Goal: Task Accomplishment & Management: Use online tool/utility

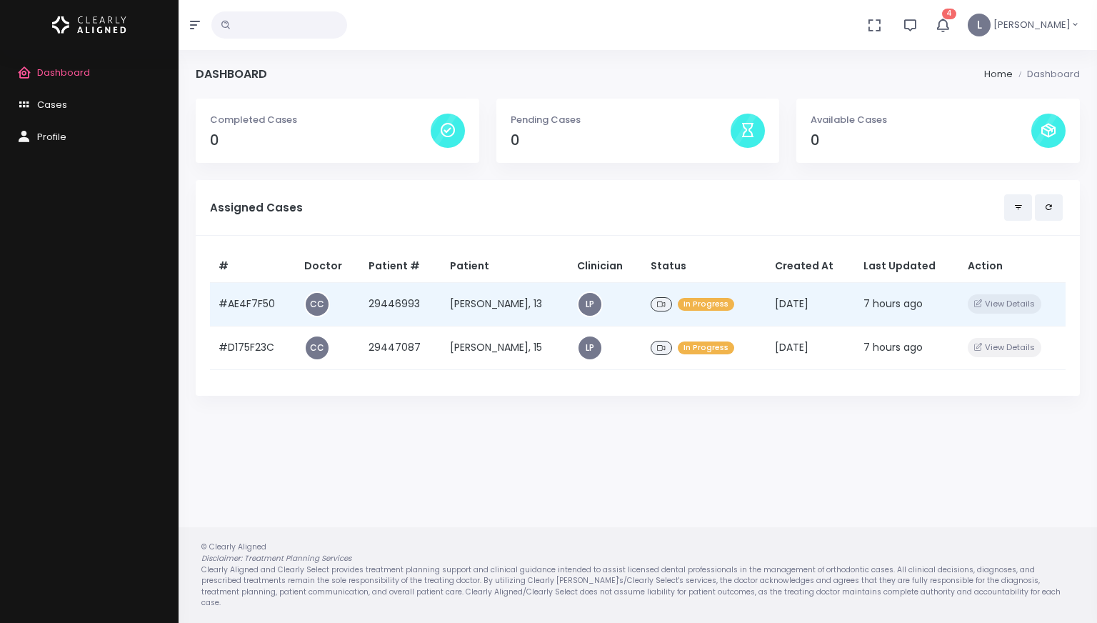
click at [515, 310] on td "Nathan Gunther, 13" at bounding box center [505, 304] width 128 height 44
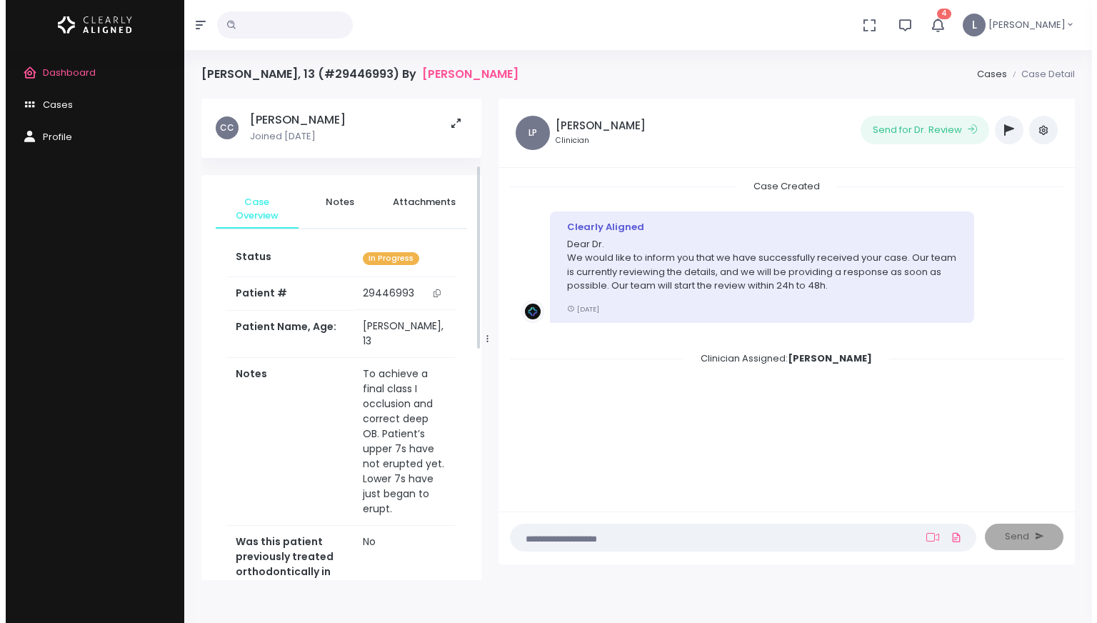
scroll to position [714, 0]
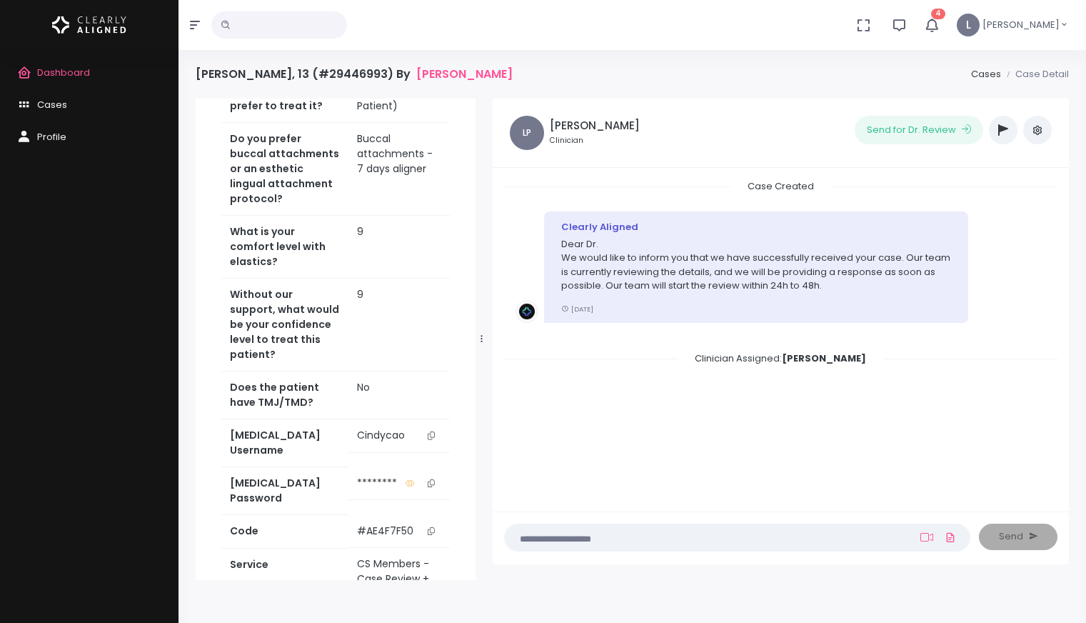
click at [434, 431] on icon "scrollable content" at bounding box center [431, 435] width 7 height 8
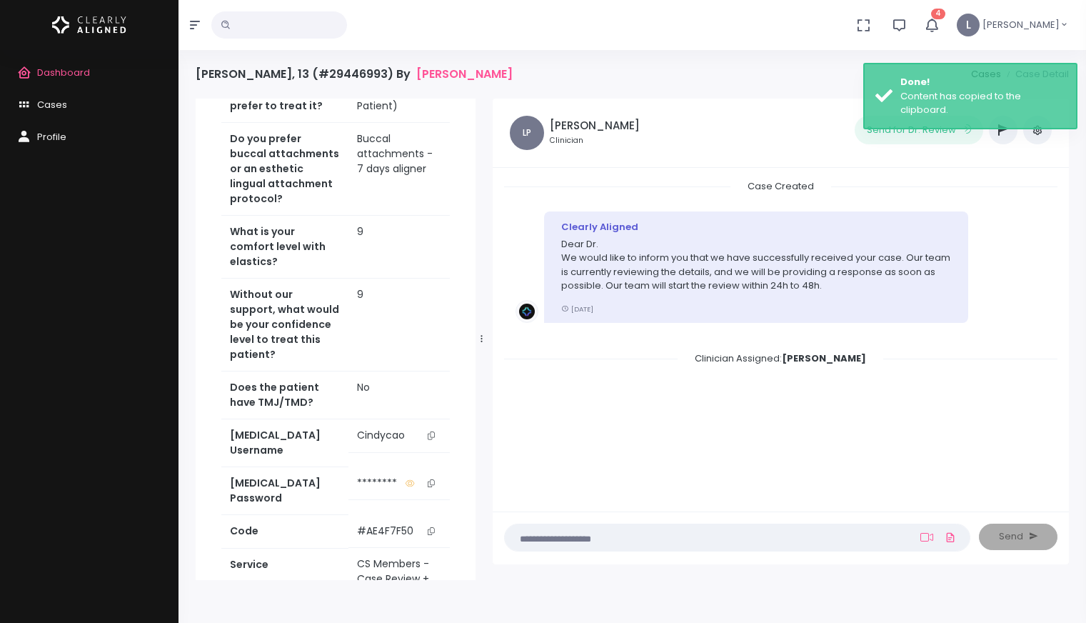
click at [378, 622] on link "Access Service" at bounding box center [335, 635] width 229 height 26
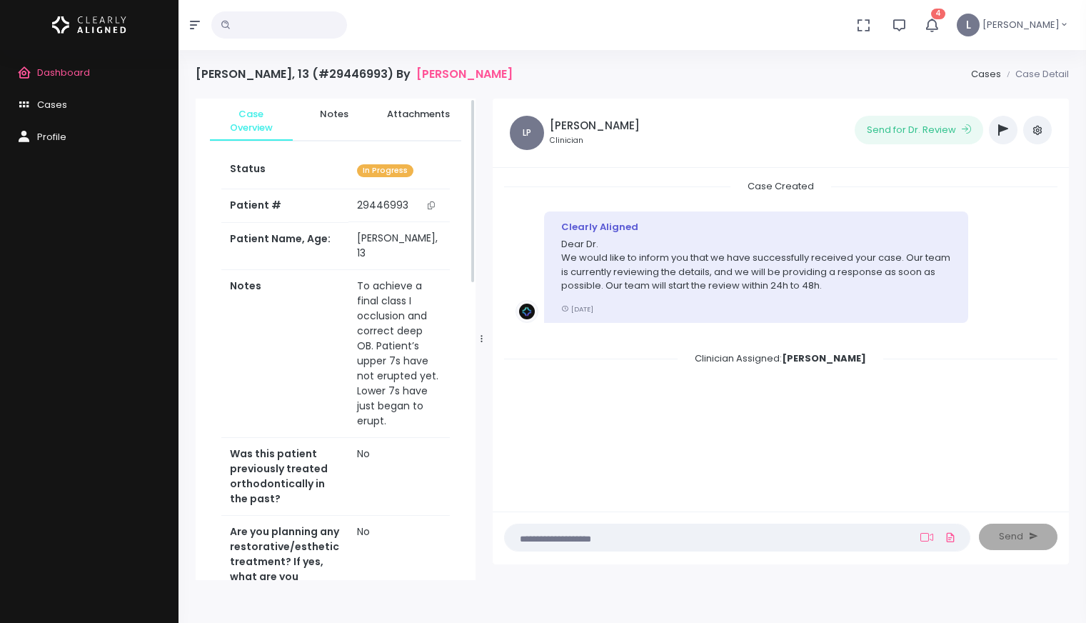
scroll to position [0, 0]
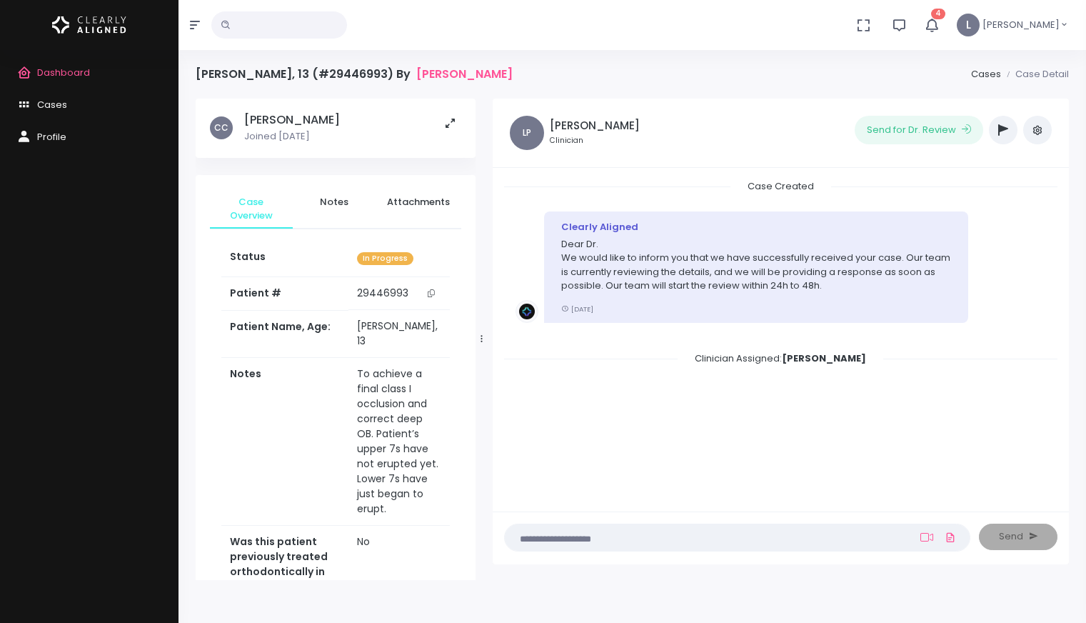
click at [86, 74] on span "Dashboard" at bounding box center [63, 73] width 53 height 14
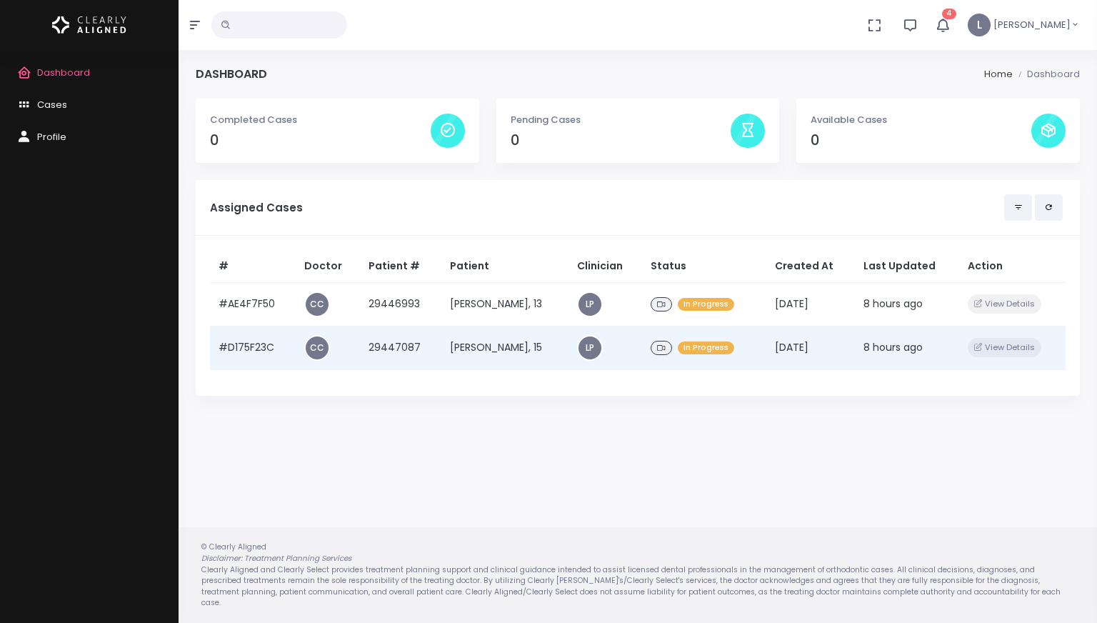
click at [477, 343] on td "Nicholas Gunther, 15" at bounding box center [505, 348] width 128 height 44
